Goal: Navigation & Orientation: Find specific page/section

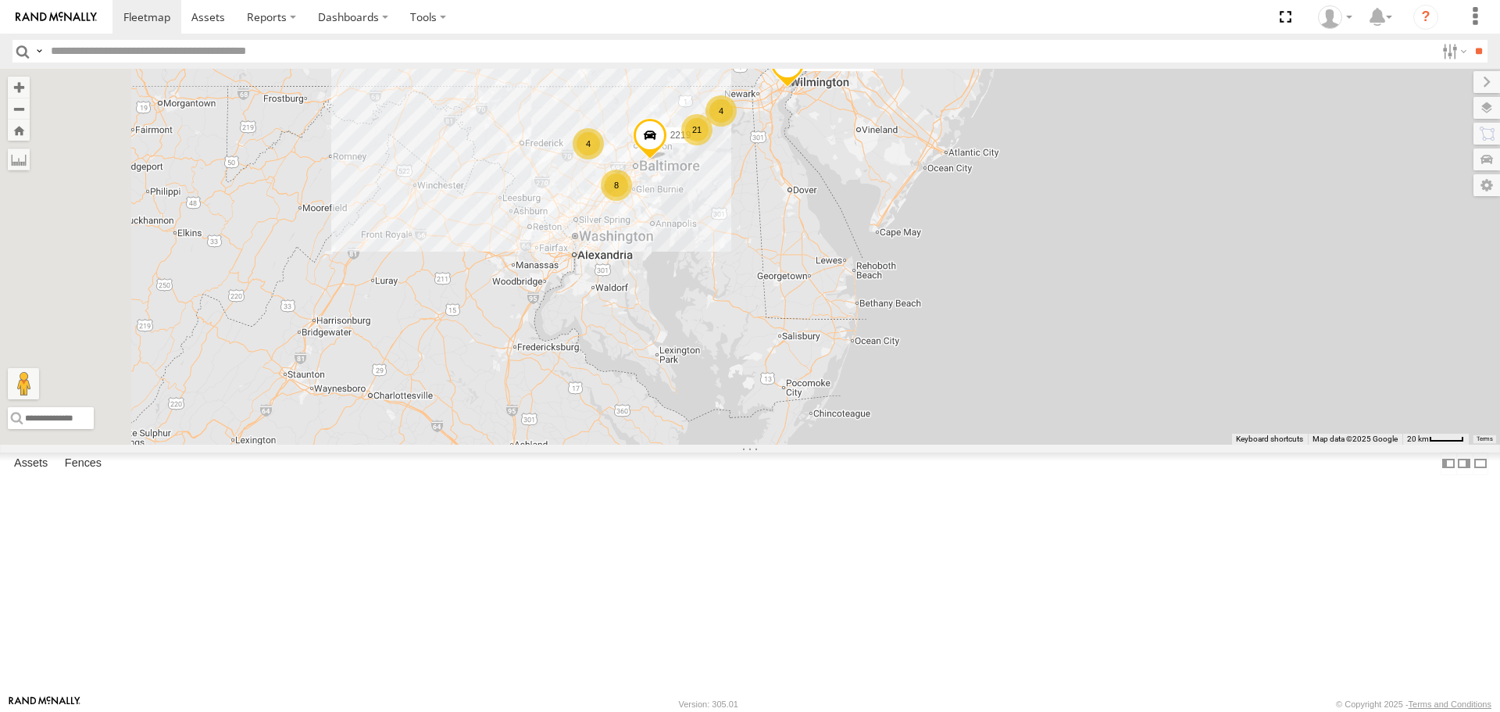
drag, startPoint x: 728, startPoint y: 290, endPoint x: 972, endPoint y: 366, distance: 255.4
click at [972, 366] on div "2206 2208-015910002284753 9661-015910002283565 11842 2212 5835 2209 21 8 4 4 22…" at bounding box center [750, 256] width 1500 height 375
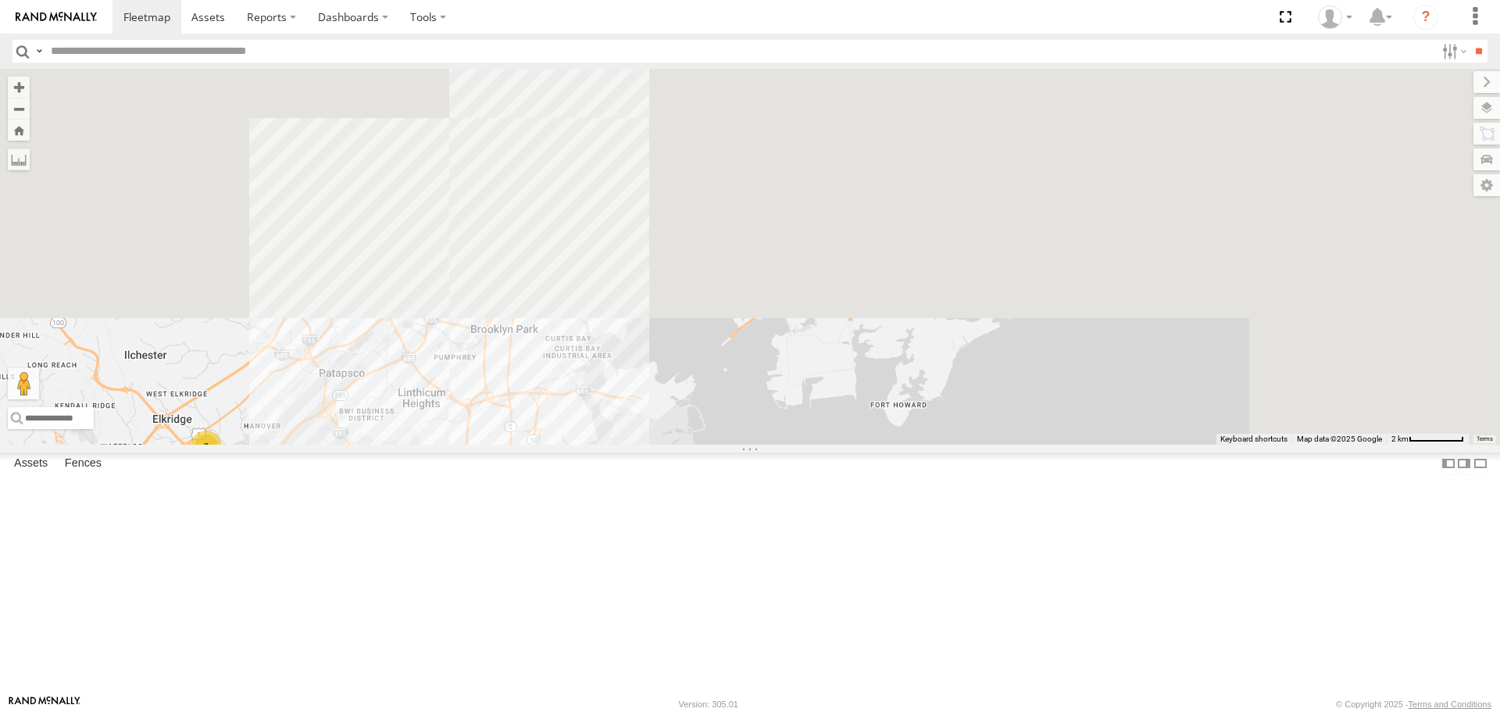
drag, startPoint x: 781, startPoint y: 167, endPoint x: 594, endPoint y: 641, distance: 509.1
click at [594, 444] on div "2206 2208-015910002284753 9661-015910002283565 11842 2212 5835 2209 2219 9662-0…" at bounding box center [750, 256] width 1500 height 375
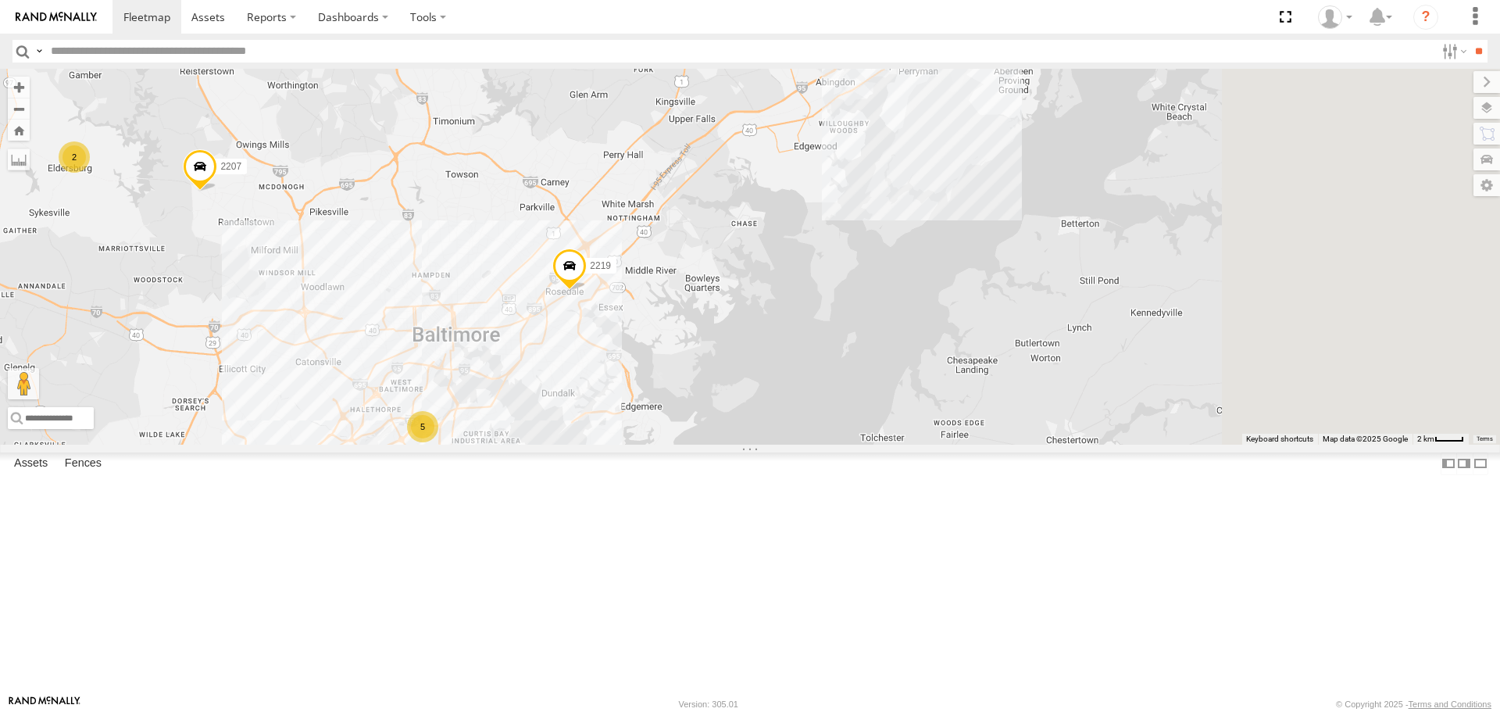
drag, startPoint x: 1079, startPoint y: 199, endPoint x: 862, endPoint y: 408, distance: 301.1
click at [862, 409] on div "2206 2208-015910002284753 9661-015910002283565 11842 2212 5835 2209 2219 9662-0…" at bounding box center [750, 256] width 1500 height 375
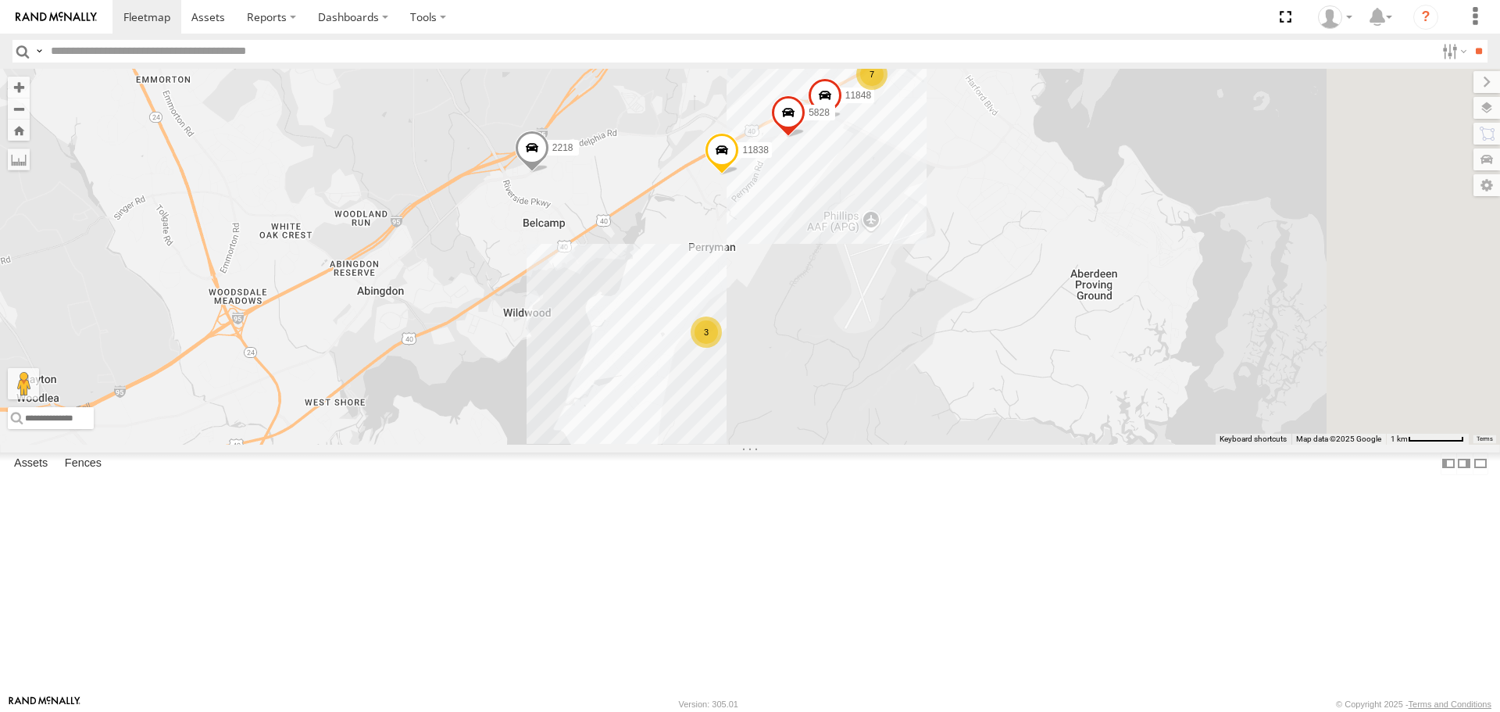
drag, startPoint x: 1135, startPoint y: 175, endPoint x: 886, endPoint y: 309, distance: 282.7
click at [886, 309] on div "2206 2208-015910002284753 9661-015910002283565 11842 2212 5835 2209 2219 9662-0…" at bounding box center [750, 256] width 1500 height 375
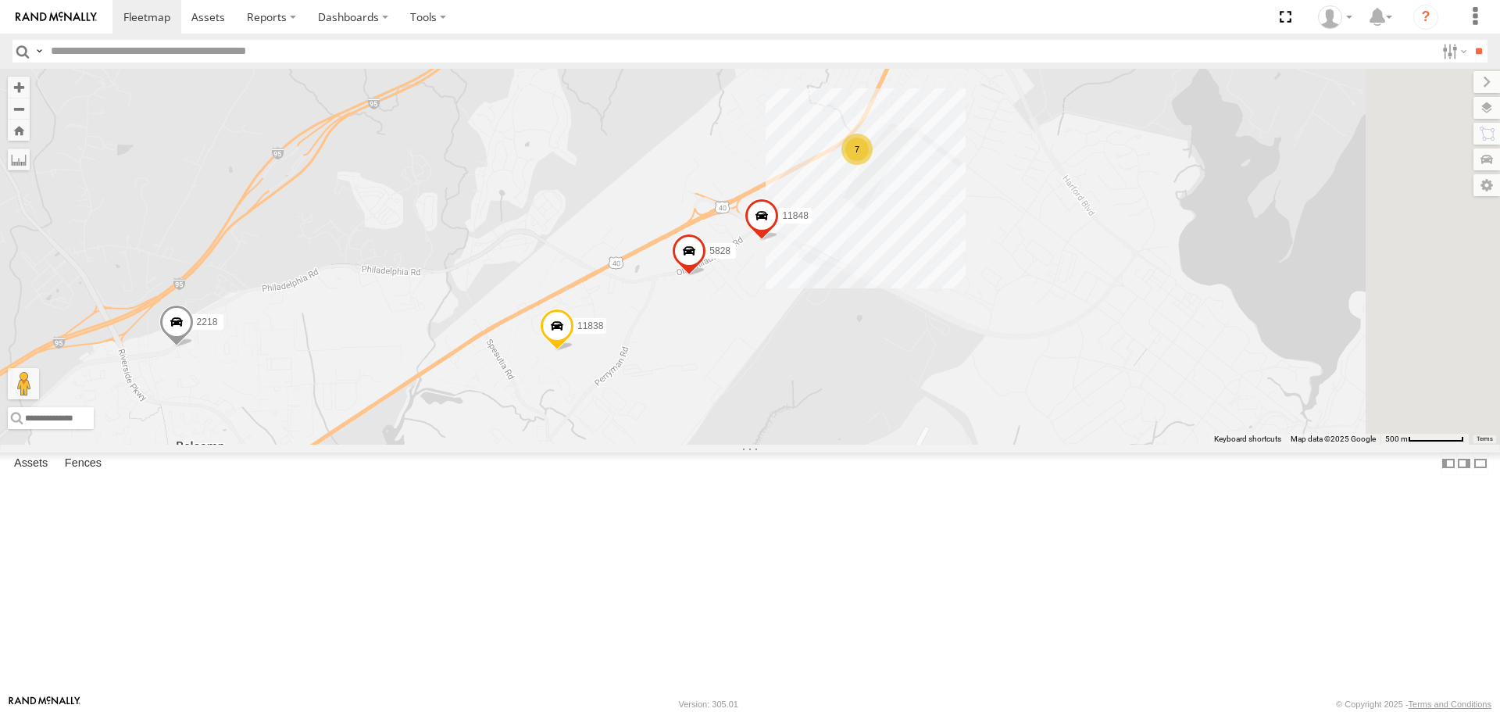
drag, startPoint x: 1136, startPoint y: 268, endPoint x: 1066, endPoint y: 337, distance: 98.3
click at [1066, 337] on div "2206 2208-015910002284753 9661-015910002283565 11842 2212 5835 2209 2219 9662-0…" at bounding box center [750, 256] width 1500 height 375
click at [574, 351] on span at bounding box center [557, 330] width 34 height 42
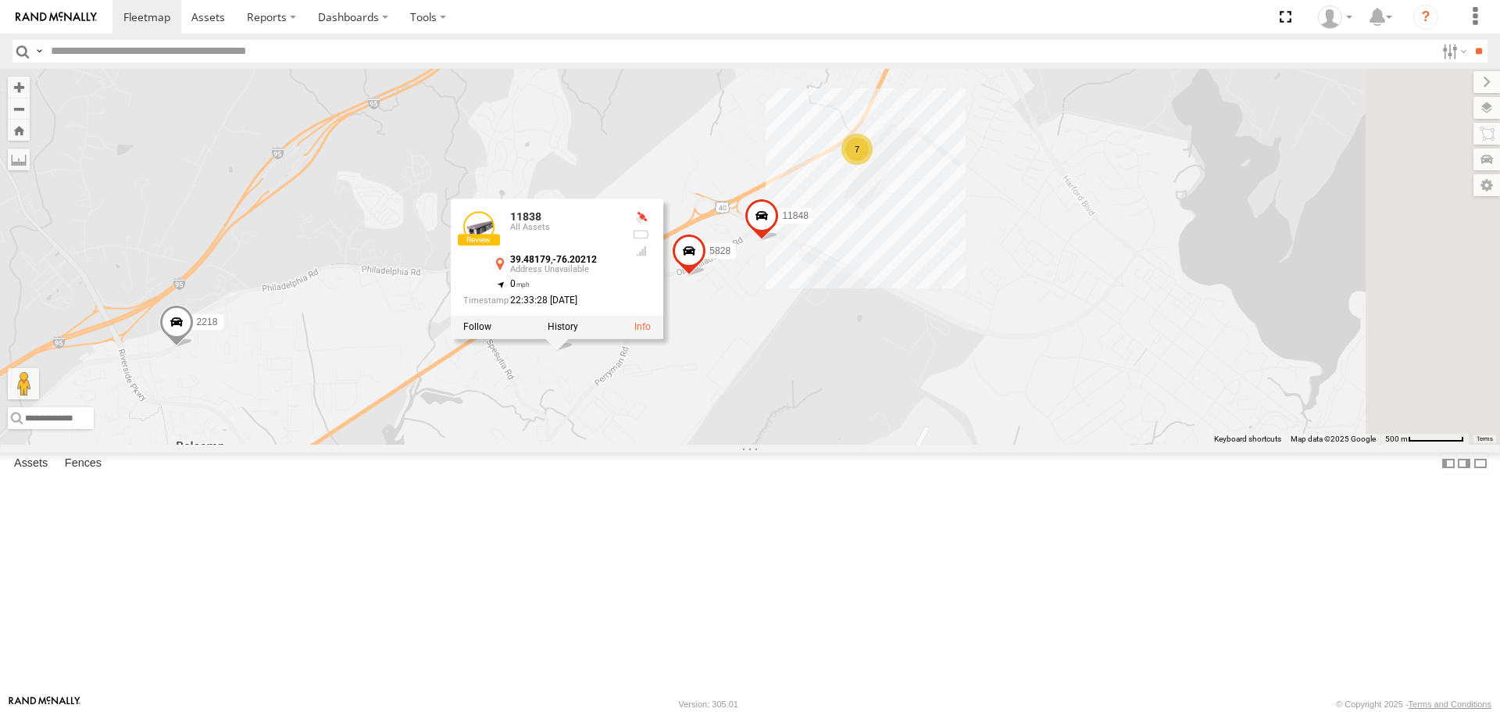
click at [921, 444] on div "2206 2208-015910002284753 9661-015910002283565 11842 2212 5835 2209 2219 9662-0…" at bounding box center [750, 256] width 1500 height 375
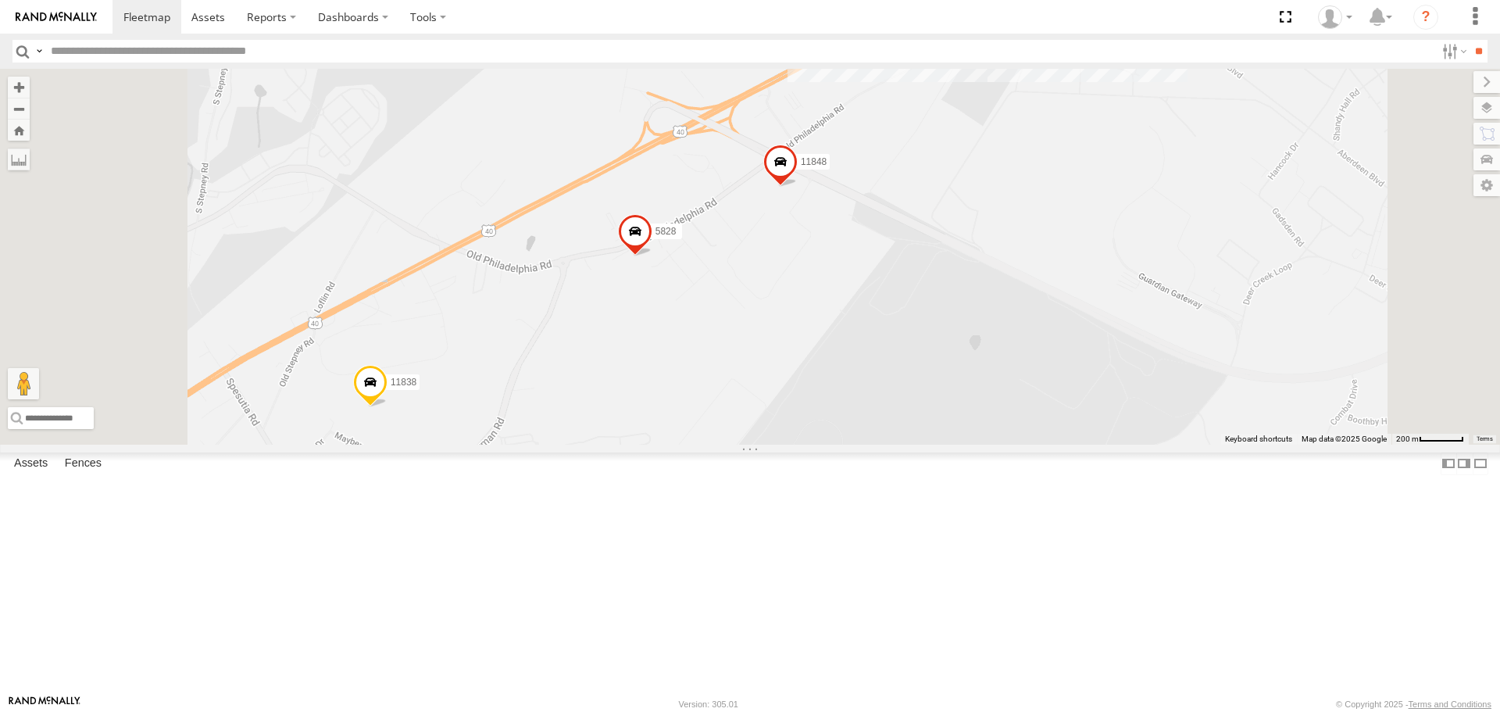
click at [1146, 138] on div "2206 2208-015910002284753 9661-015910002283565 11842 2212 5835 2209 2219 9662-0…" at bounding box center [750, 256] width 1500 height 375
click at [798, 187] on span at bounding box center [780, 166] width 34 height 42
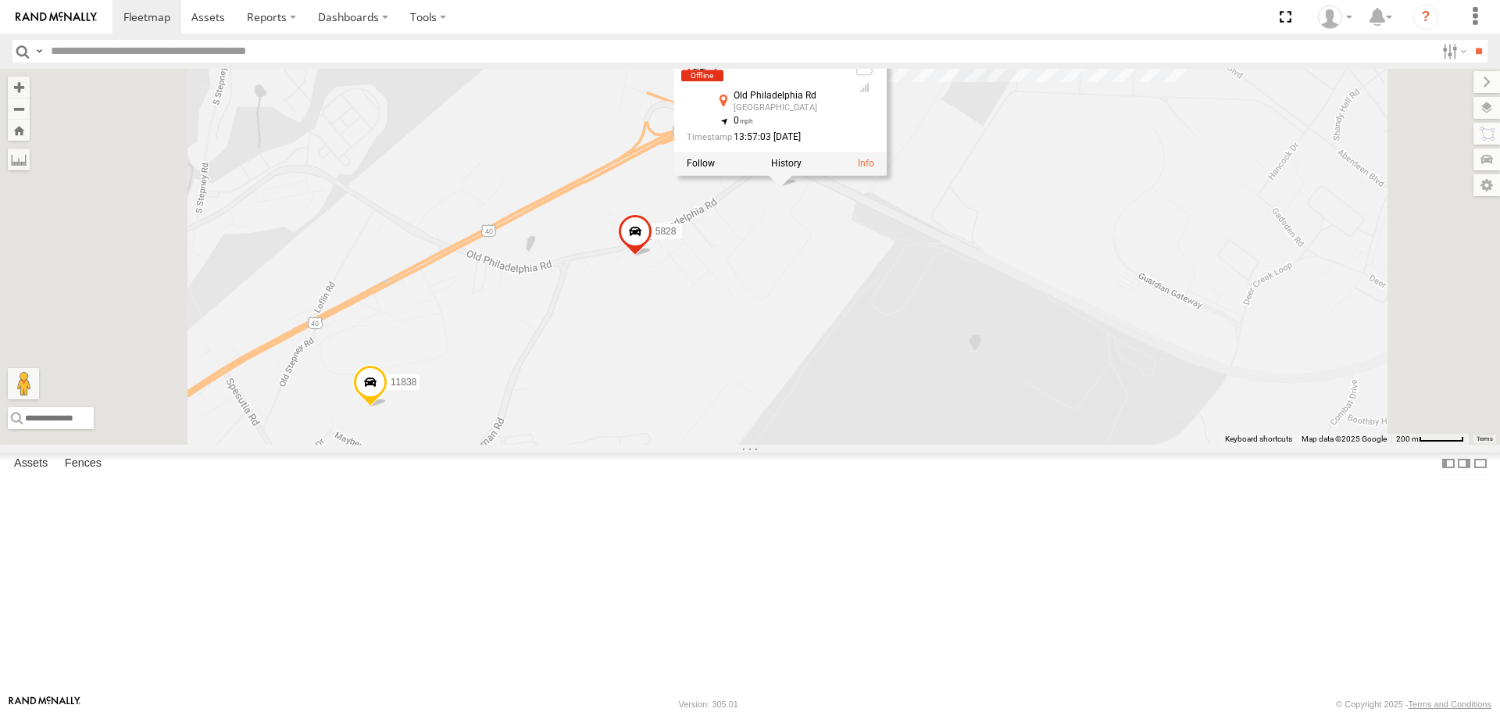
click at [926, 366] on div "2206 2208-015910002284753 9661-015910002283565 11842 2212 5835 2209 2219 9662-0…" at bounding box center [750, 256] width 1500 height 375
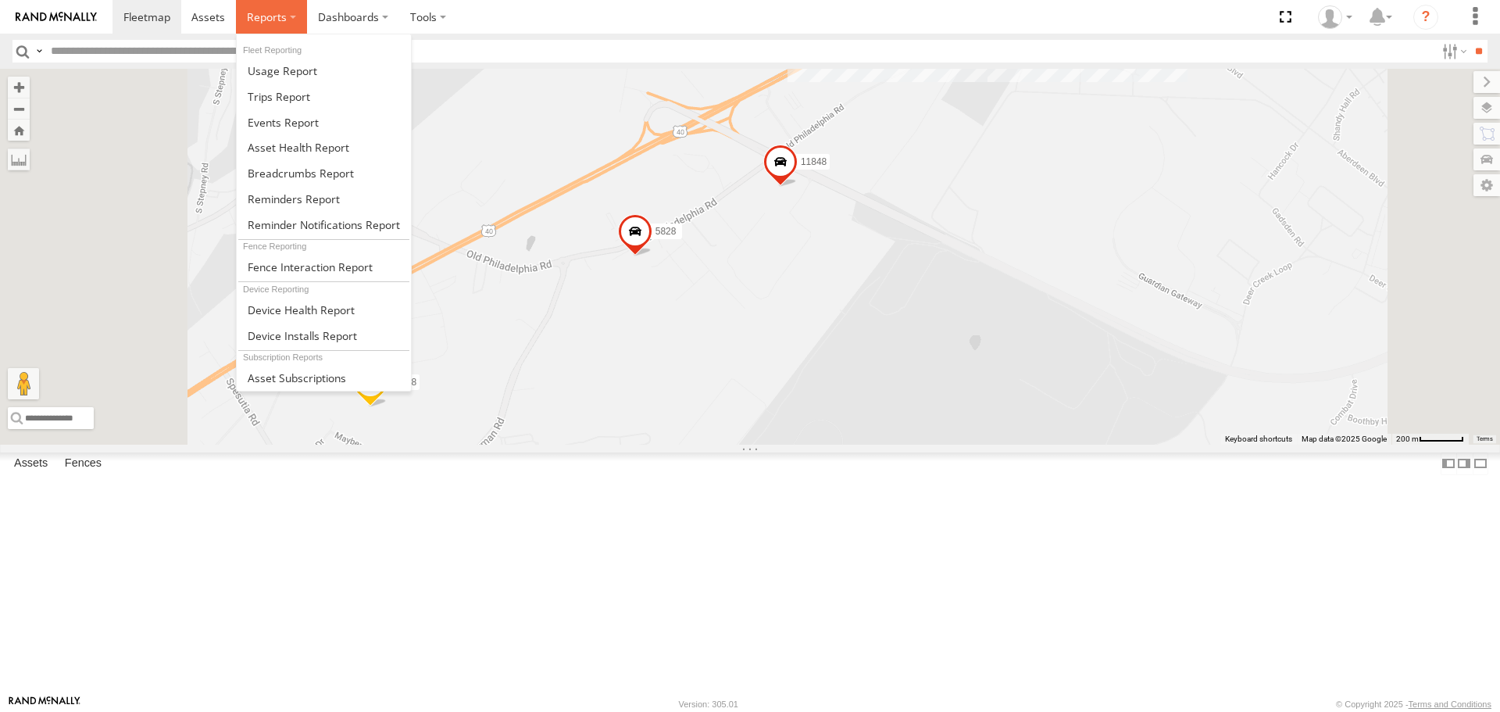
click at [276, 10] on span at bounding box center [267, 16] width 40 height 15
click at [297, 148] on span at bounding box center [299, 147] width 102 height 15
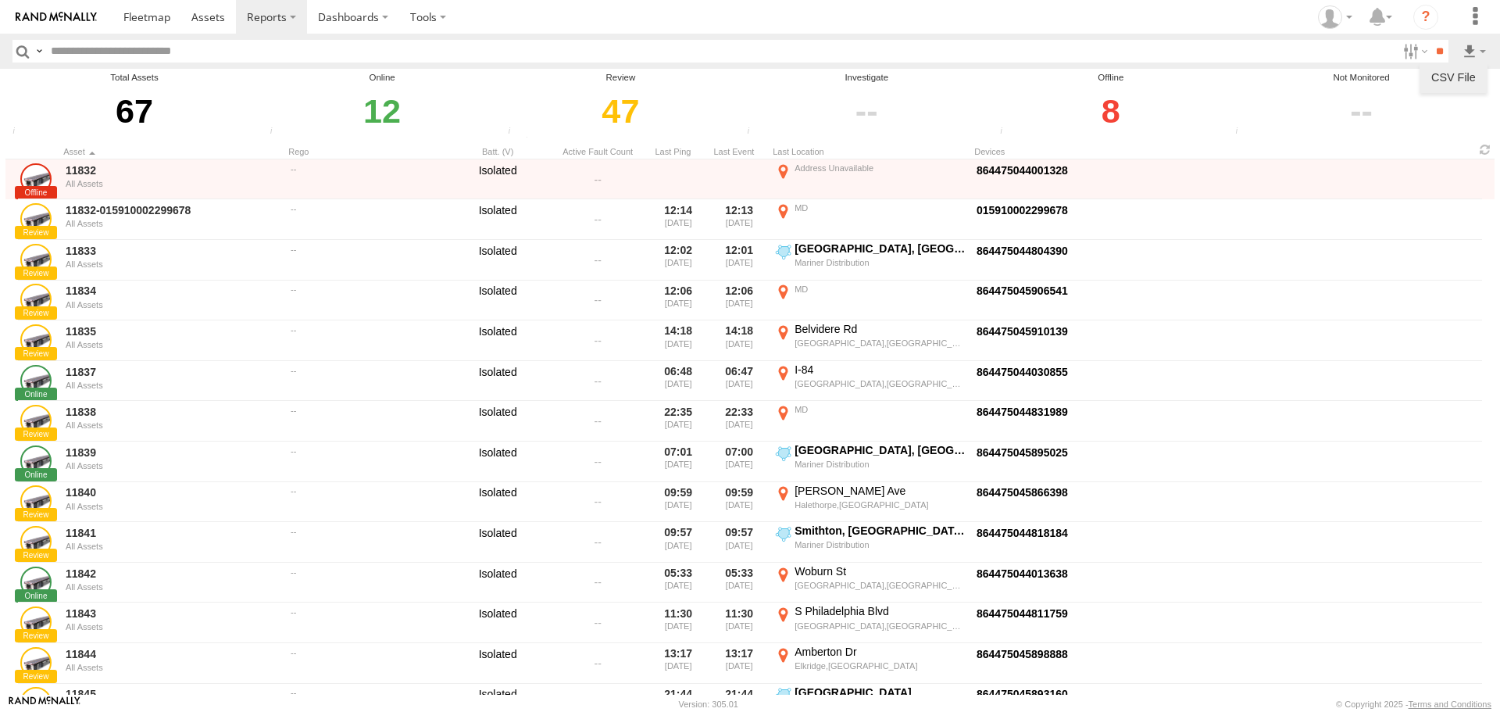
click at [1456, 68] on link at bounding box center [1453, 77] width 55 height 23
click at [130, 102] on div "67" at bounding box center [134, 111] width 253 height 54
click at [130, 4] on link at bounding box center [146, 17] width 69 height 34
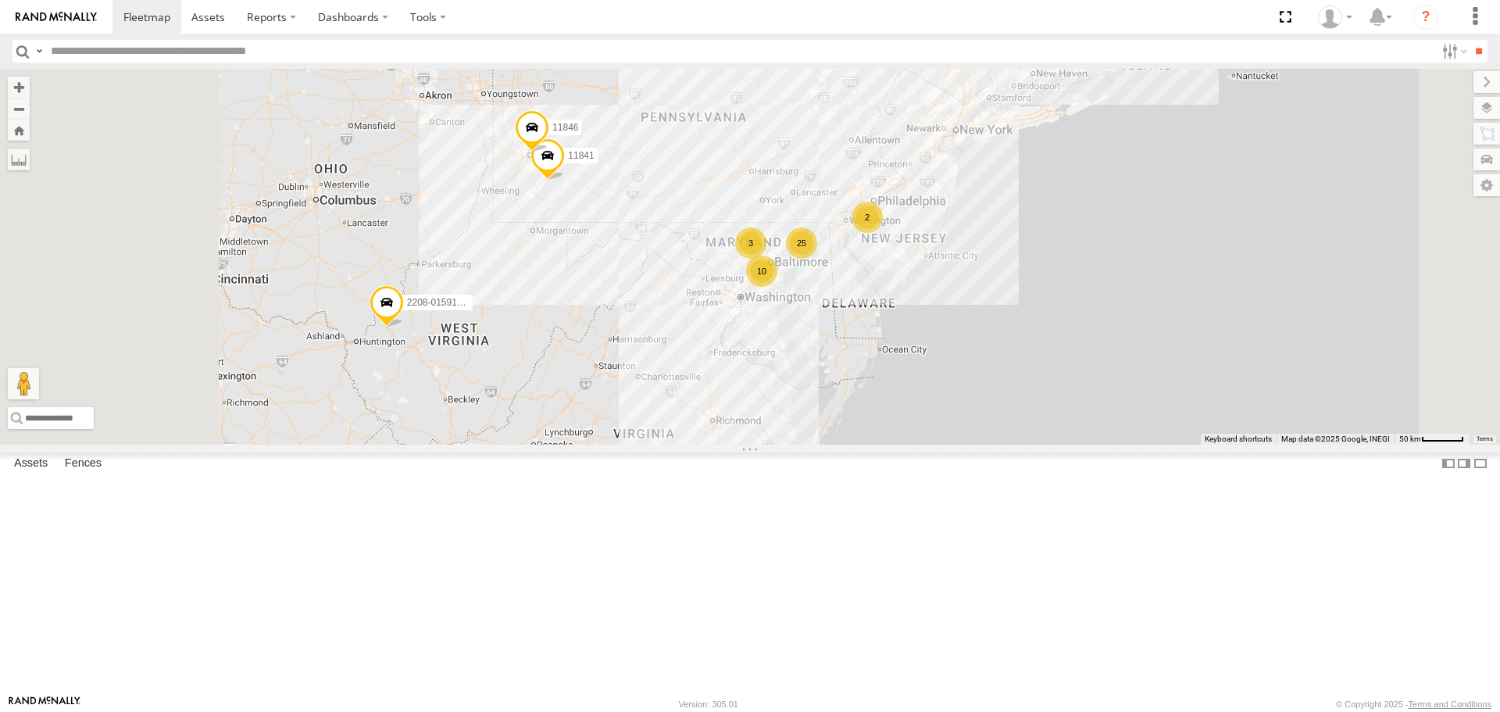
drag, startPoint x: 947, startPoint y: 454, endPoint x: 1051, endPoint y: 370, distance: 133.9
click at [1051, 370] on div "2206 2208-015910002284753 11842 2212 5835 2209 11841 11837 11846 25 3 10 3 5 2 …" at bounding box center [750, 256] width 1500 height 375
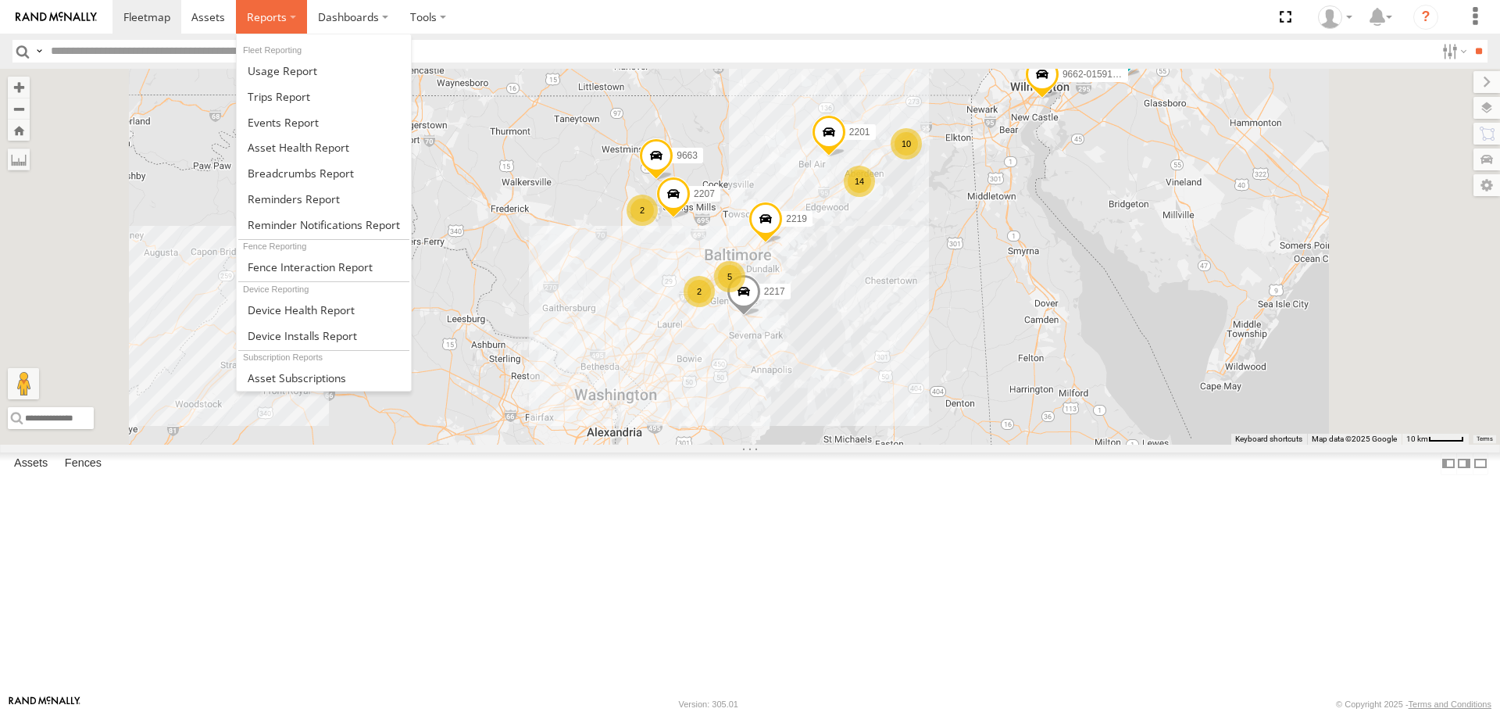
click at [269, 15] on span at bounding box center [267, 16] width 40 height 15
click at [289, 138] on link at bounding box center [324, 147] width 174 height 26
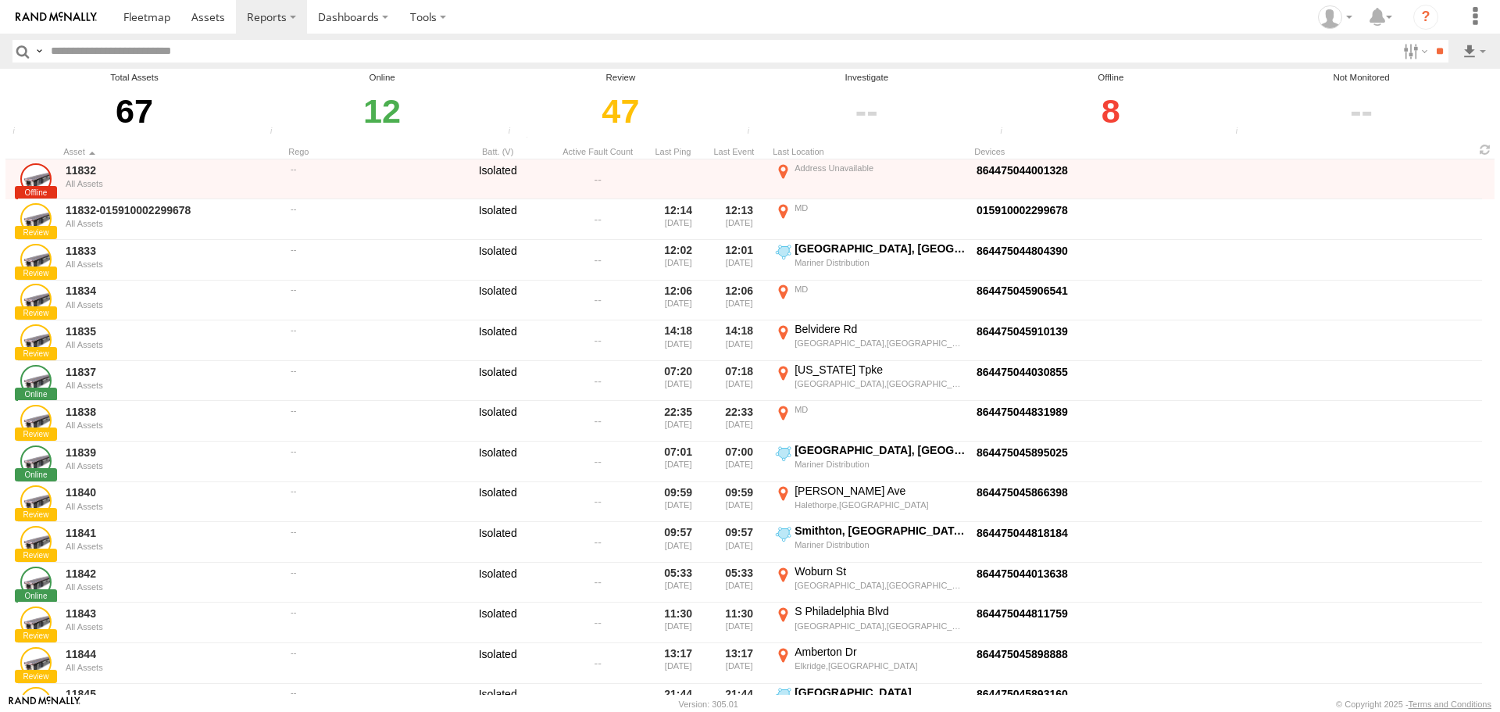
click at [1247, 111] on div at bounding box center [1361, 111] width 262 height 54
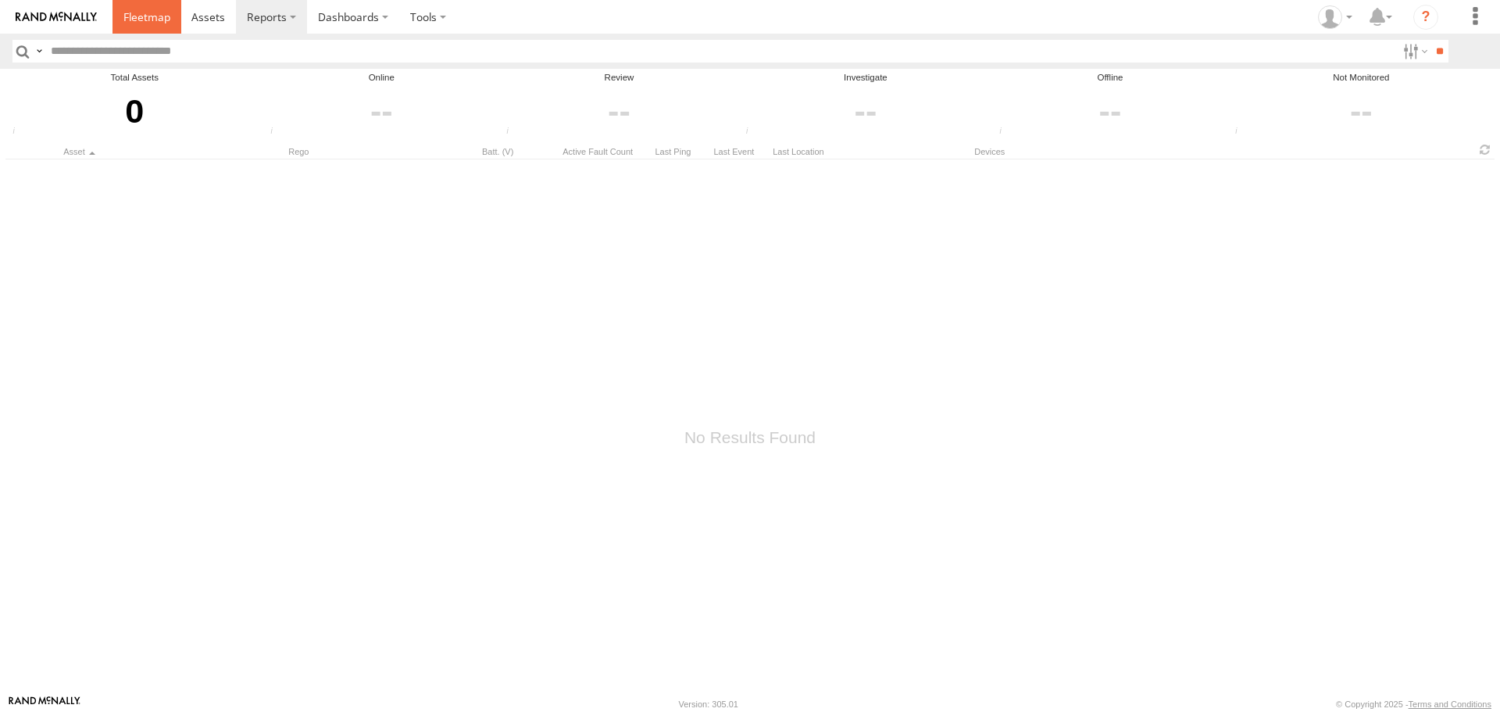
click at [155, 21] on span at bounding box center [146, 16] width 47 height 15
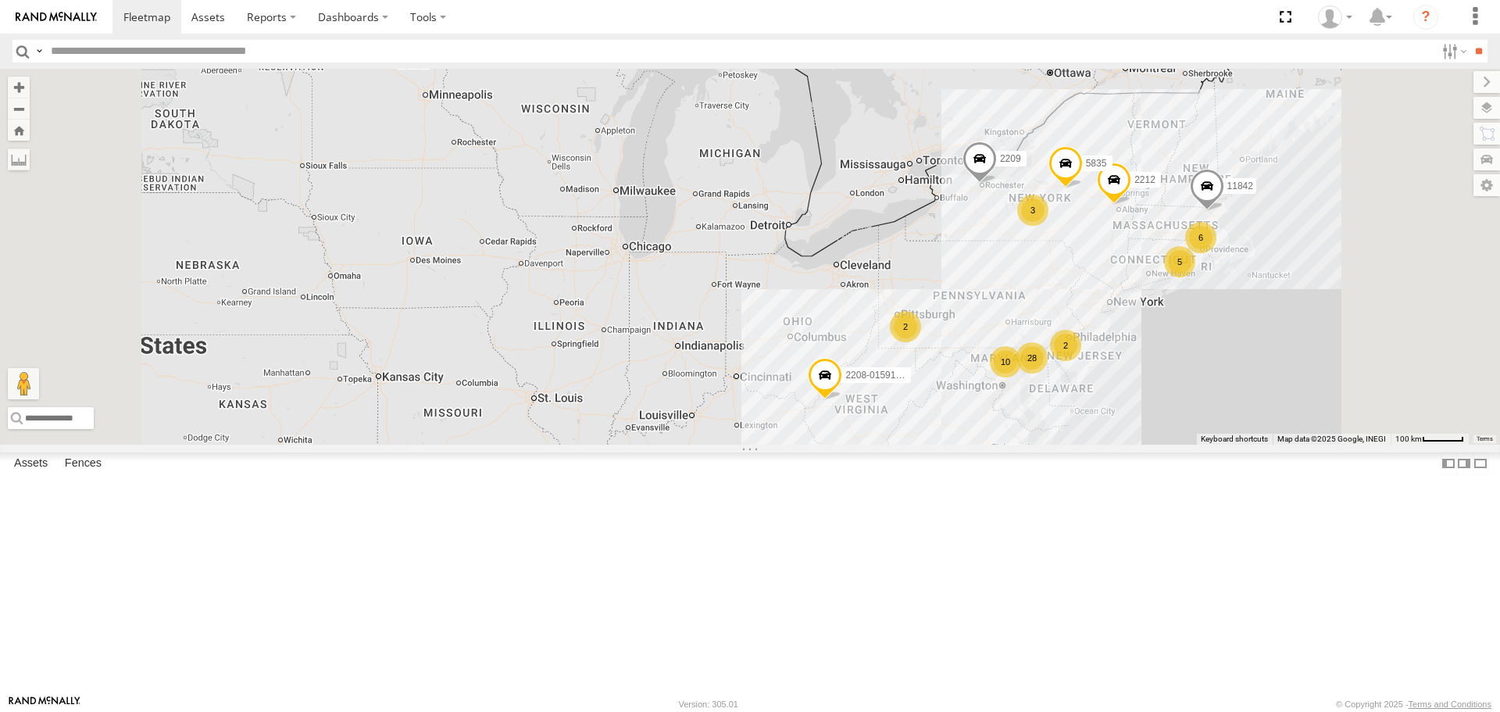
click at [236, 55] on input "text" at bounding box center [740, 51] width 1390 height 23
click at [1469, 40] on input "**" at bounding box center [1478, 51] width 18 height 23
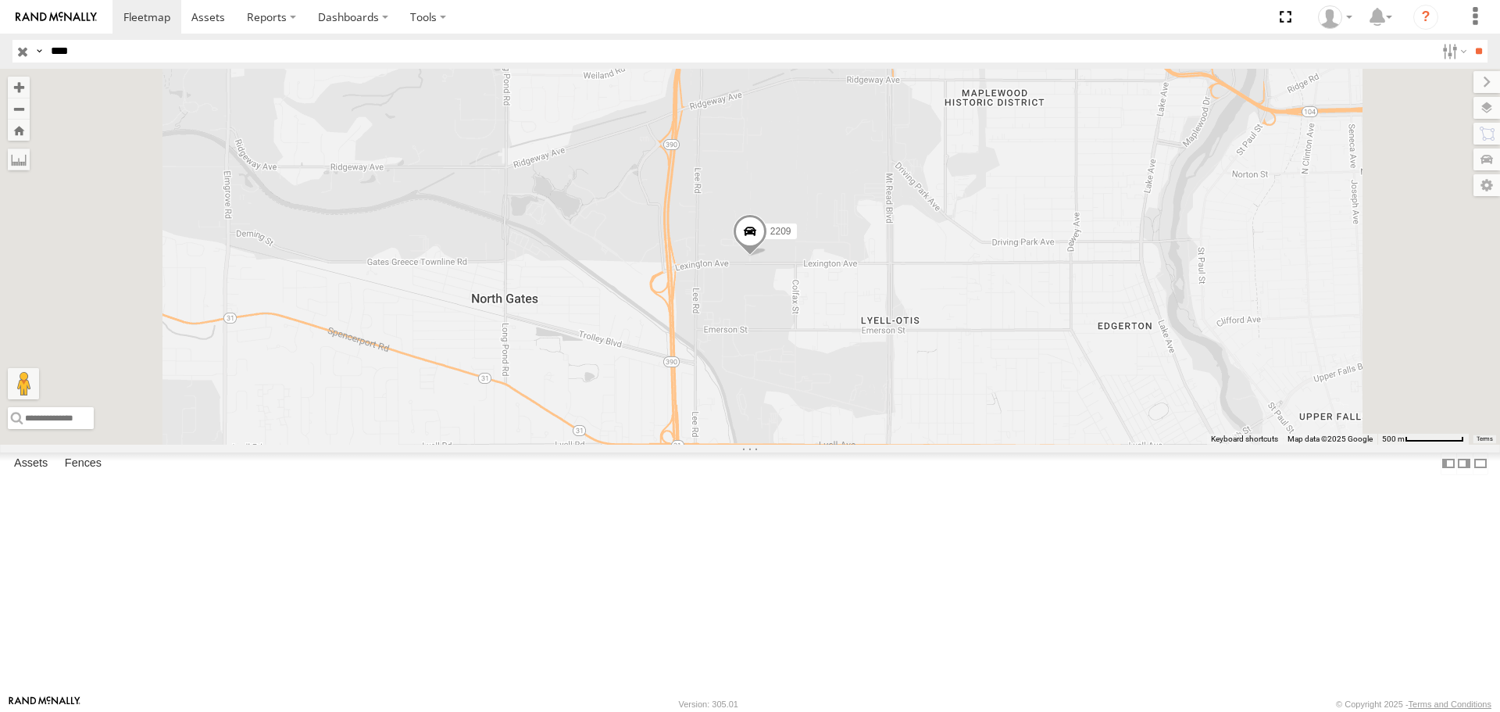
click at [767, 257] on span at bounding box center [750, 236] width 34 height 42
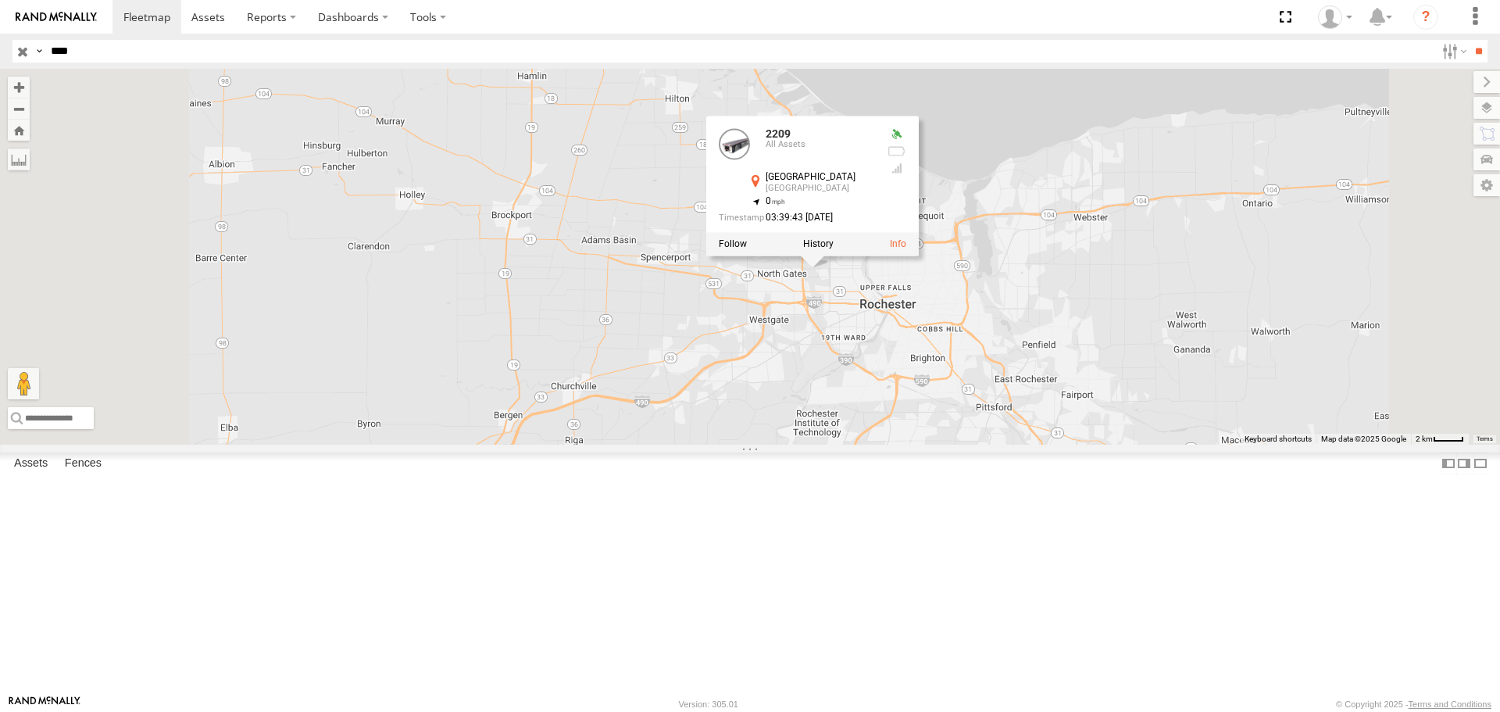
click at [1272, 121] on div "2209 2209 All [STREET_ADDRESS] , -77.67473 0 03:39:43 [DATE]" at bounding box center [750, 256] width 1500 height 375
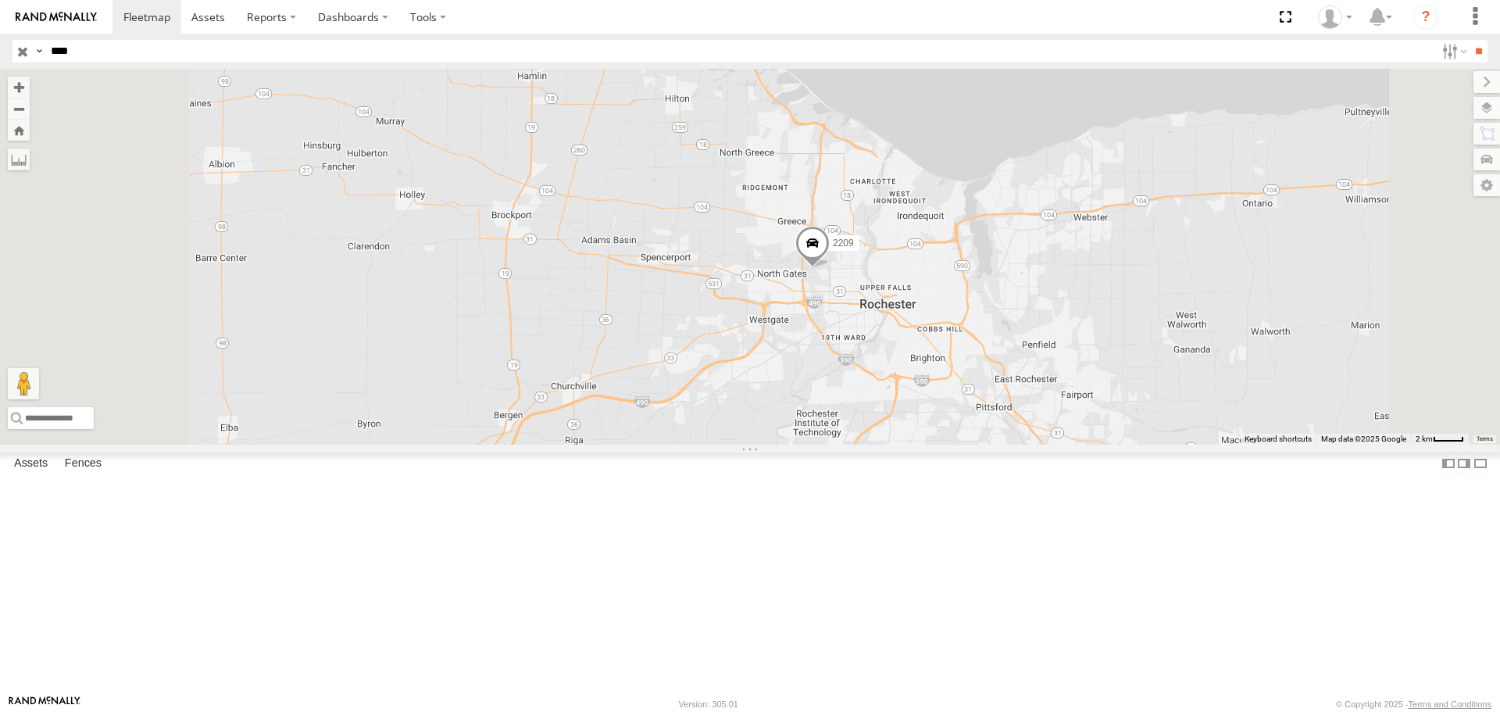
click at [148, 48] on input "****" at bounding box center [740, 51] width 1390 height 23
type input "****"
click at [1469, 40] on input "**" at bounding box center [1478, 51] width 18 height 23
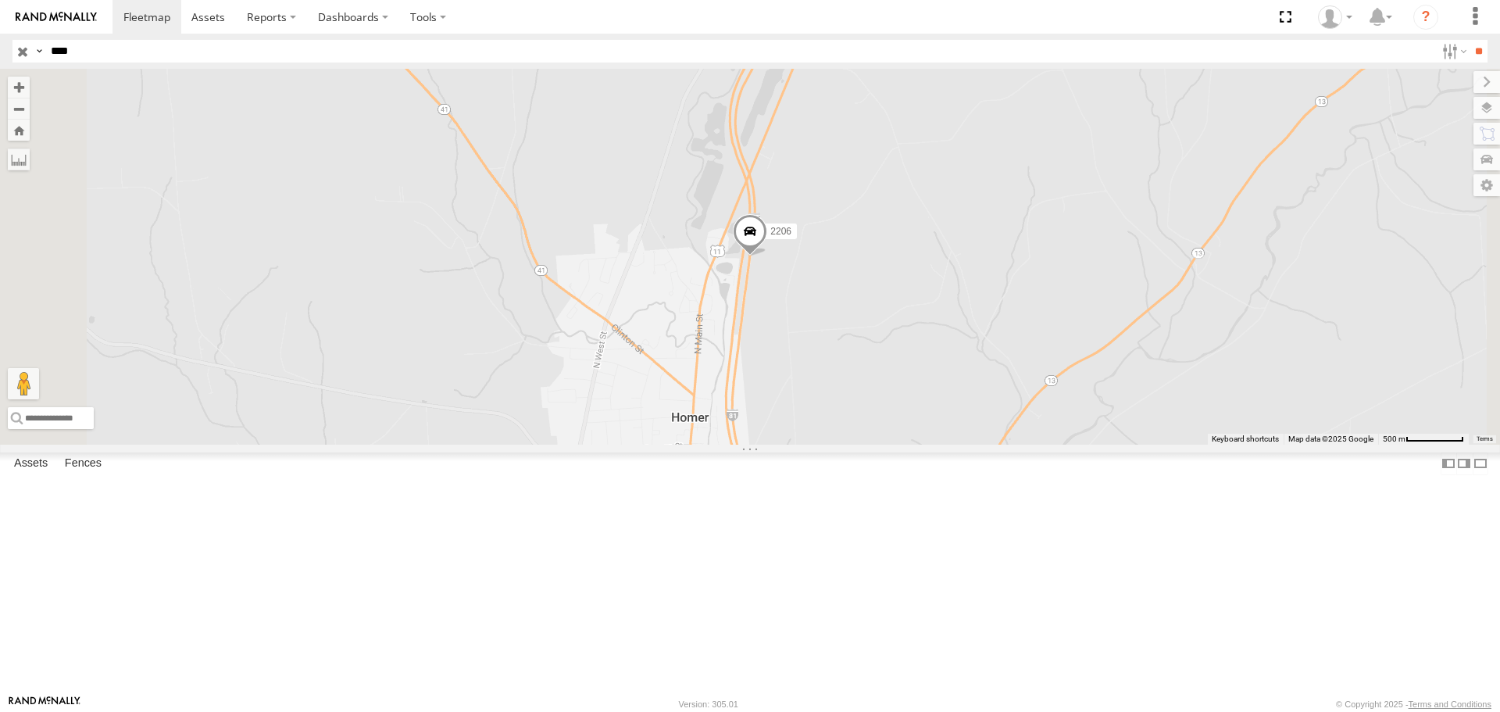
click at [767, 257] on span at bounding box center [750, 236] width 34 height 42
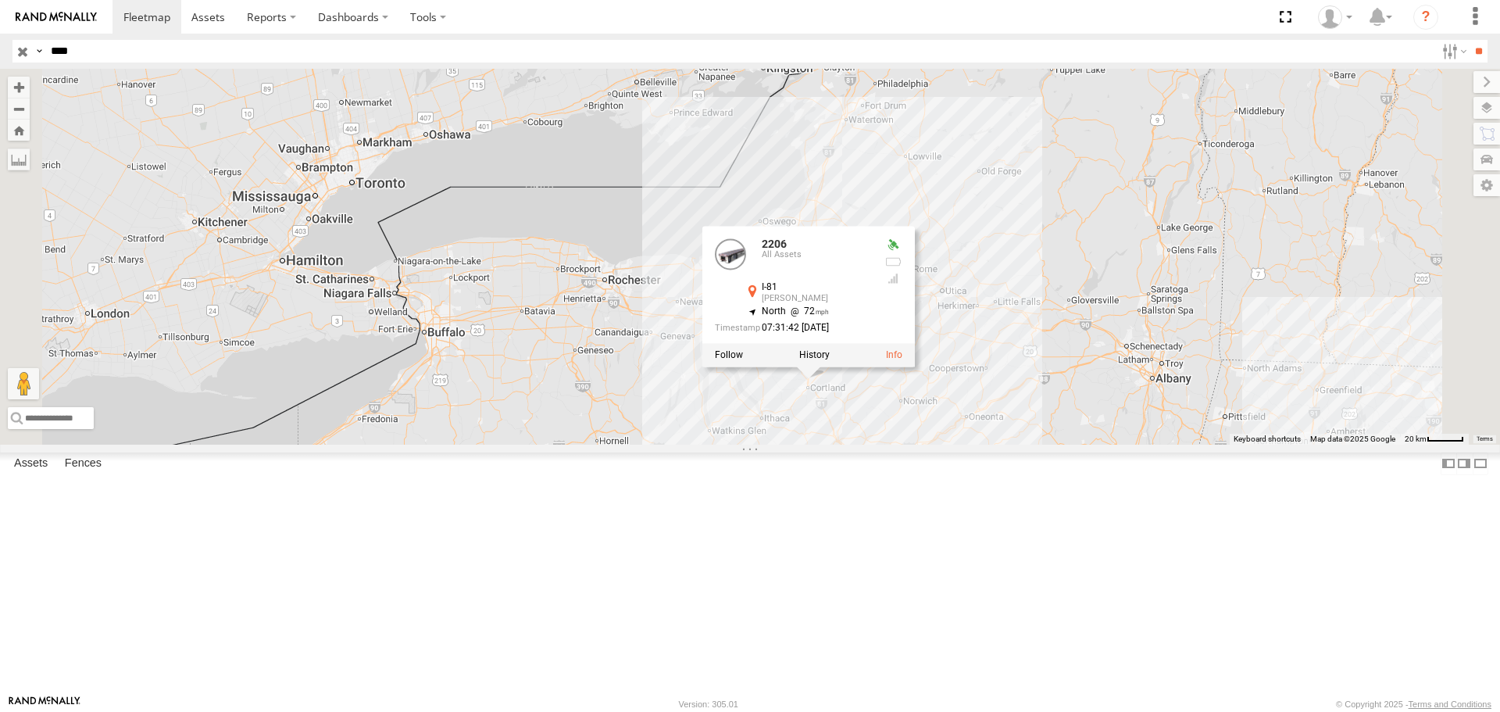
click at [951, 444] on div "2206 2206 All Assets I-81 [PERSON_NAME] 42.64999 , -76.17222 North 72 07:31:42 …" at bounding box center [750, 256] width 1500 height 375
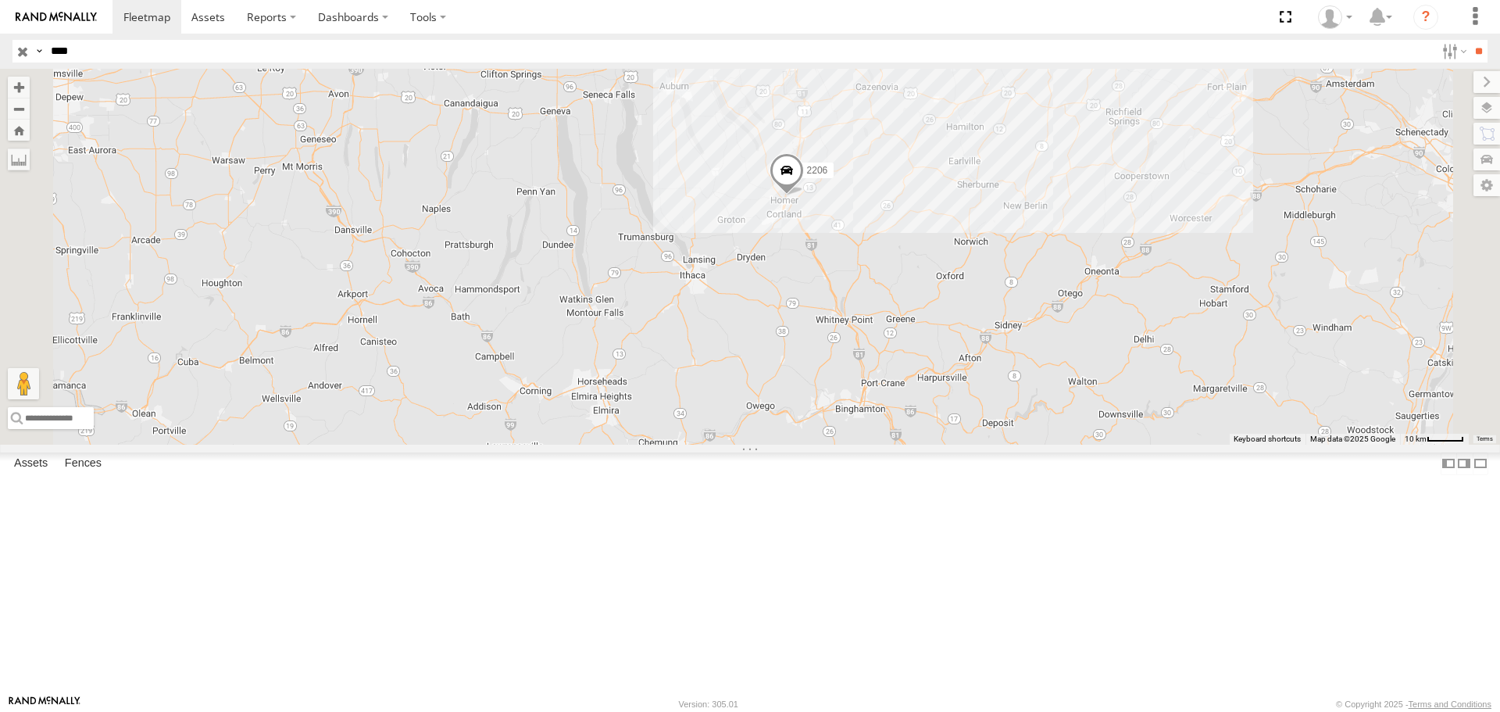
drag, startPoint x: 1053, startPoint y: 502, endPoint x: 1033, endPoint y: 379, distance: 125.0
click at [1033, 379] on div "2206" at bounding box center [750, 256] width 1500 height 375
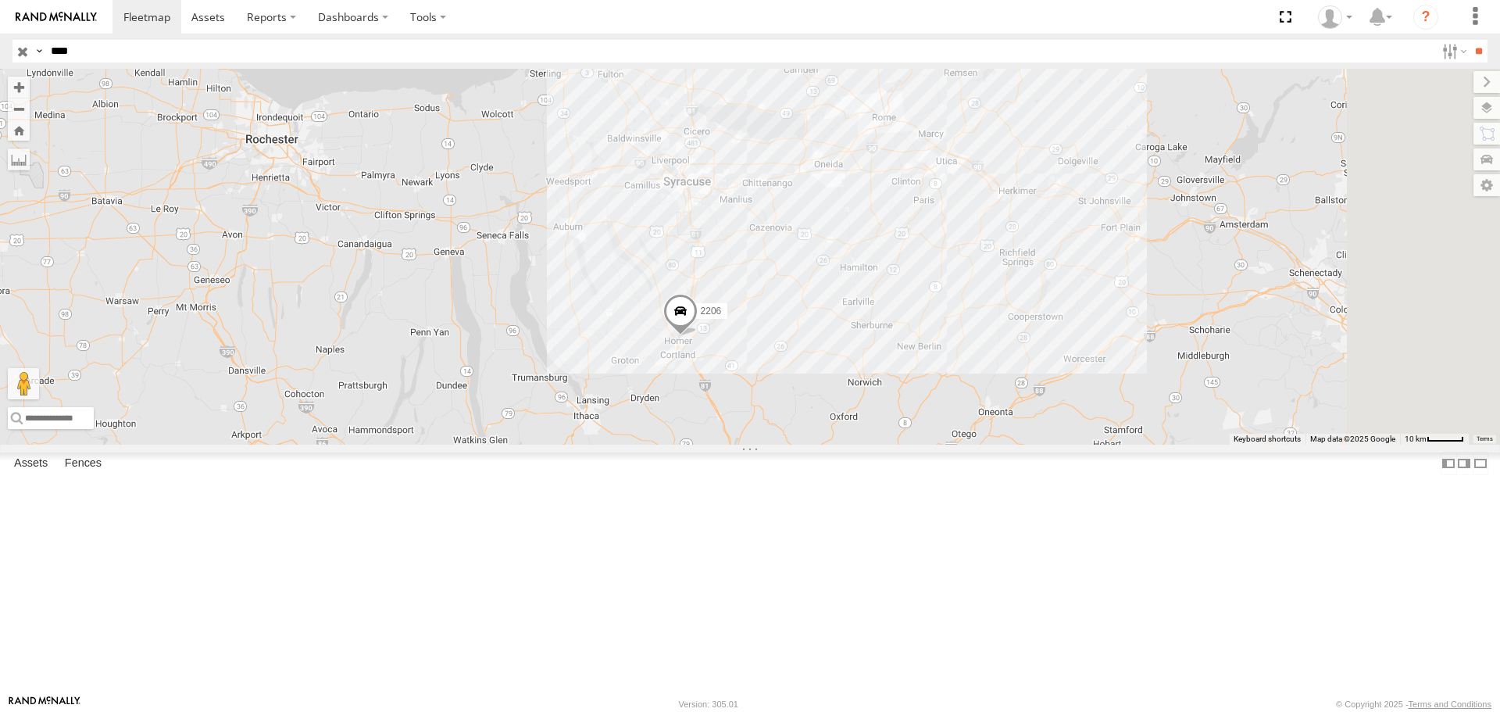
drag, startPoint x: 969, startPoint y: 352, endPoint x: 862, endPoint y: 495, distance: 178.1
click at [862, 444] on div "2206" at bounding box center [750, 256] width 1500 height 375
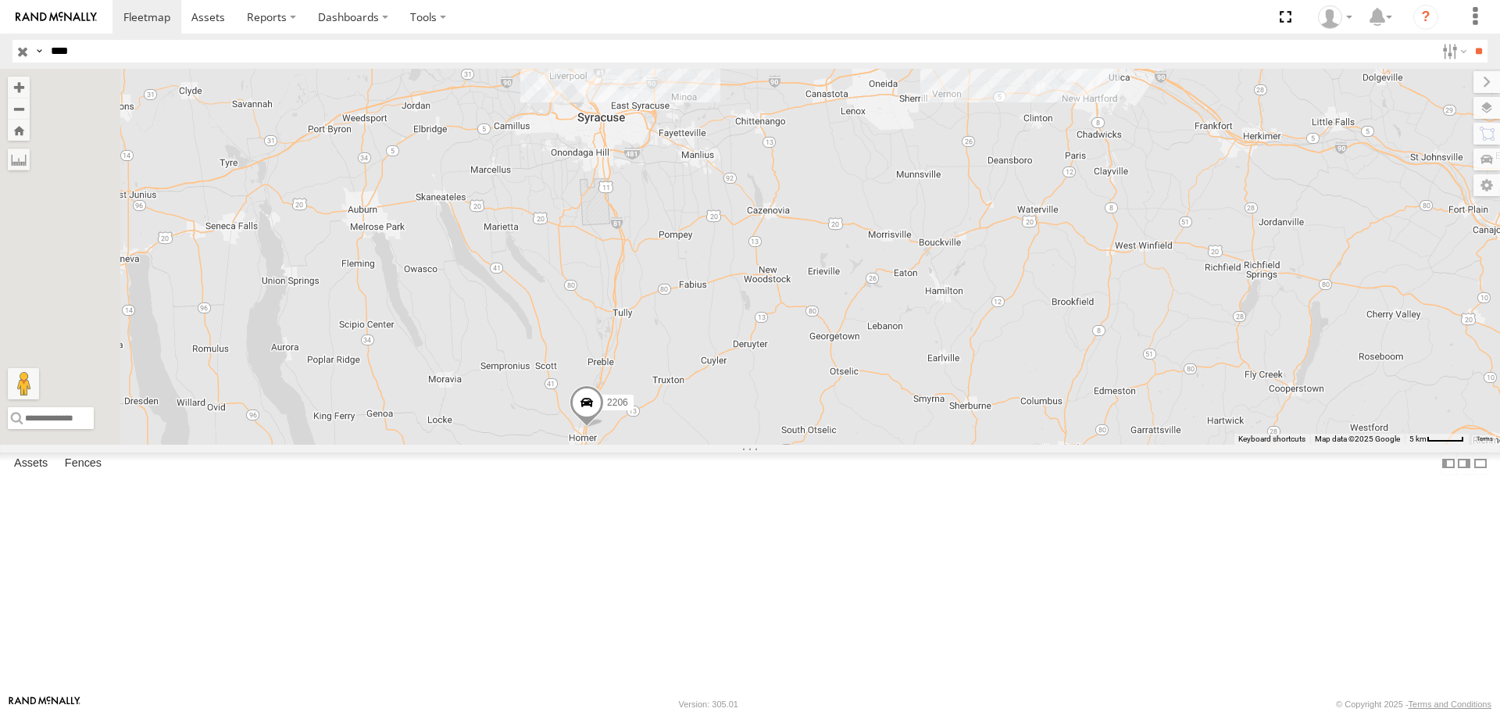
drag, startPoint x: 777, startPoint y: 506, endPoint x: 794, endPoint y: 546, distance: 43.4
click at [604, 428] on span at bounding box center [586, 407] width 34 height 42
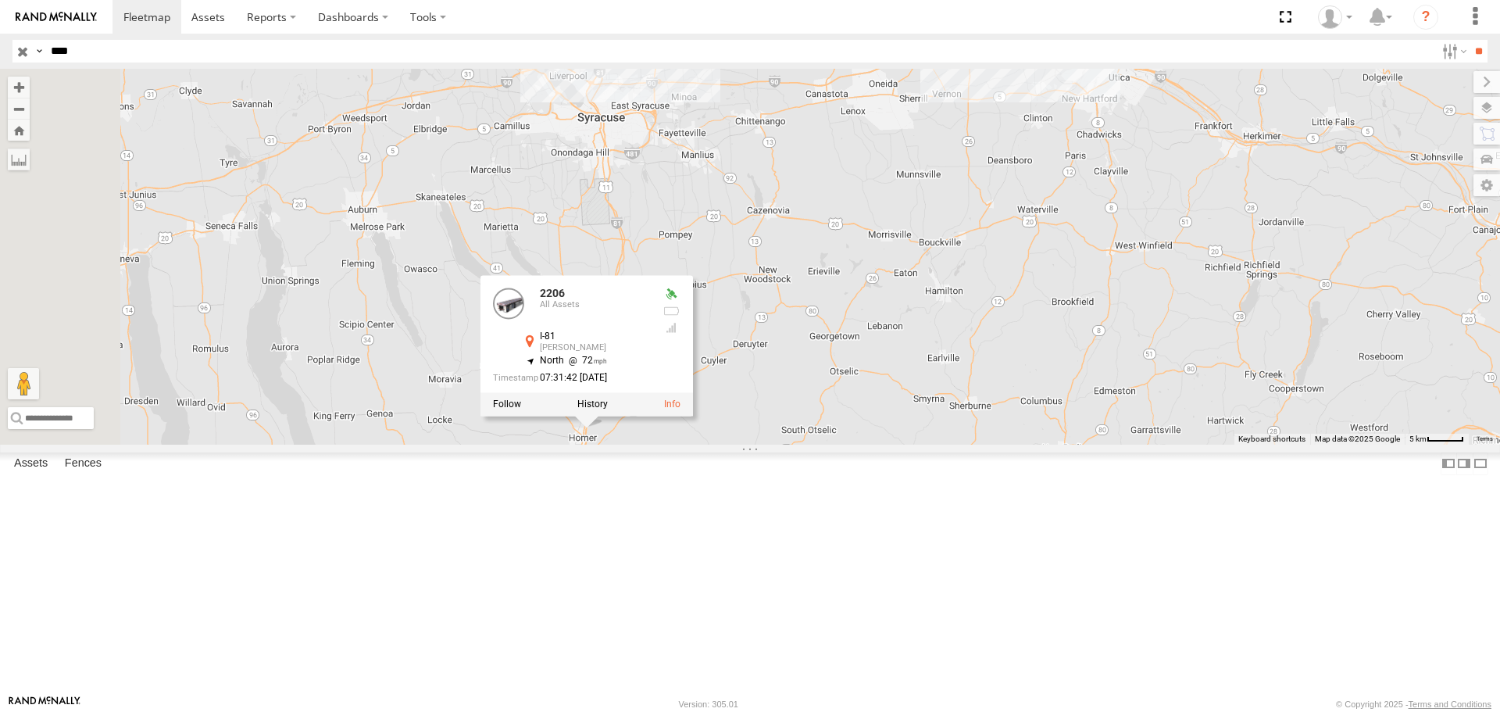
click at [1008, 402] on div "2206 2206 All Assets I-81 [PERSON_NAME] 42.64999 , -76.17222 North 72 07:31:42 …" at bounding box center [750, 256] width 1500 height 375
